Goal: Contribute content: Contribute content

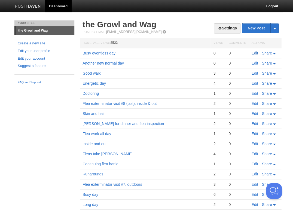
click at [252, 53] on link "Edit" at bounding box center [254, 53] width 7 height 4
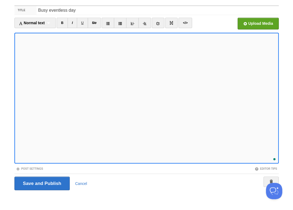
scroll to position [321, 0]
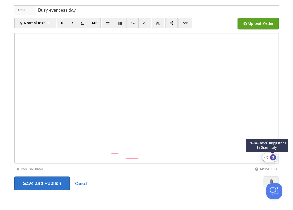
click at [273, 156] on div "3" at bounding box center [272, 157] width 6 height 6
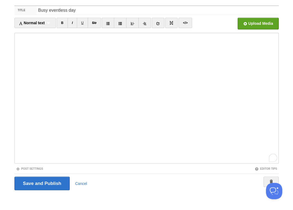
scroll to position [321, 0]
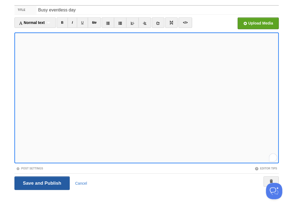
click at [41, 182] on input "Save and Publish" at bounding box center [41, 183] width 55 height 14
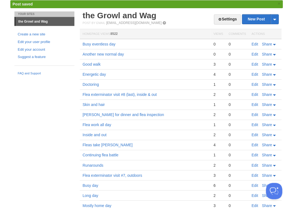
scroll to position [16, 0]
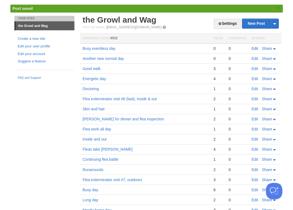
click at [251, 46] on link "Edit" at bounding box center [254, 48] width 7 height 4
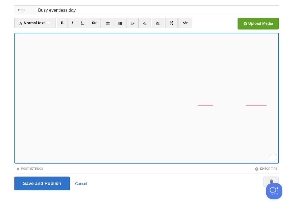
scroll to position [327, 0]
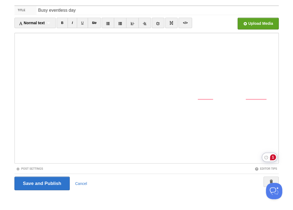
click at [273, 155] on div "1" at bounding box center [272, 157] width 6 height 6
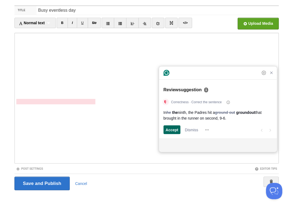
click at [170, 128] on span "Accept" at bounding box center [171, 130] width 13 height 6
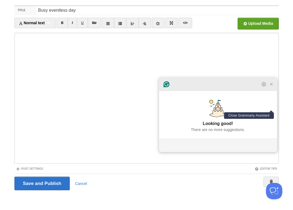
click at [271, 86] on icon "Close Grammarly Assistant" at bounding box center [271, 84] width 4 height 4
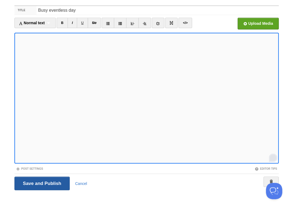
click at [41, 182] on input "Save and Publish" at bounding box center [41, 183] width 55 height 14
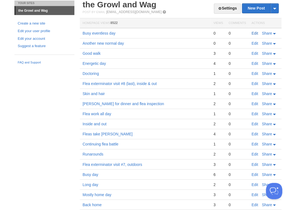
click at [252, 33] on link "Edit" at bounding box center [254, 33] width 7 height 4
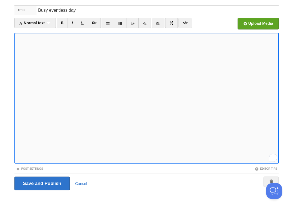
scroll to position [332, 0]
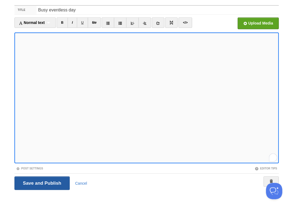
click at [41, 182] on input "Save and Publish" at bounding box center [41, 183] width 55 height 14
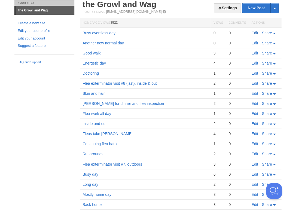
click at [254, 31] on link "Edit" at bounding box center [254, 33] width 7 height 4
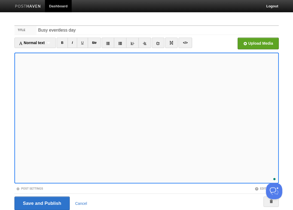
scroll to position [20, 0]
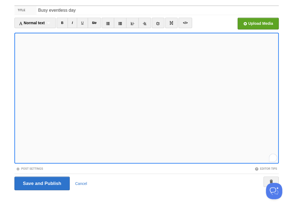
scroll to position [332, 0]
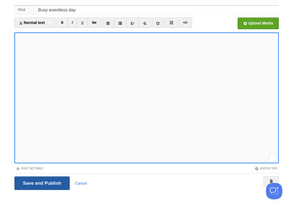
click at [41, 182] on input "Save and Publish" at bounding box center [41, 183] width 55 height 14
